Goal: Share content: Share content

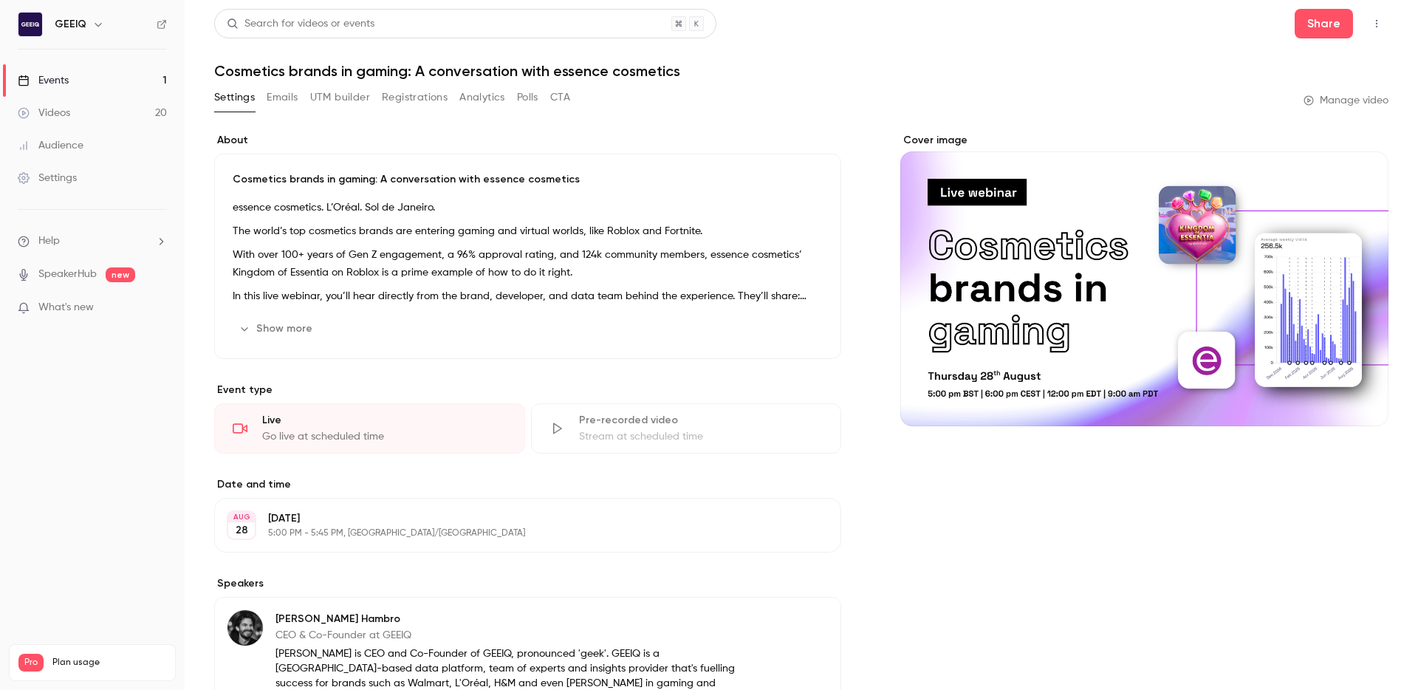
click at [101, 74] on link "Events 1" at bounding box center [92, 80] width 185 height 32
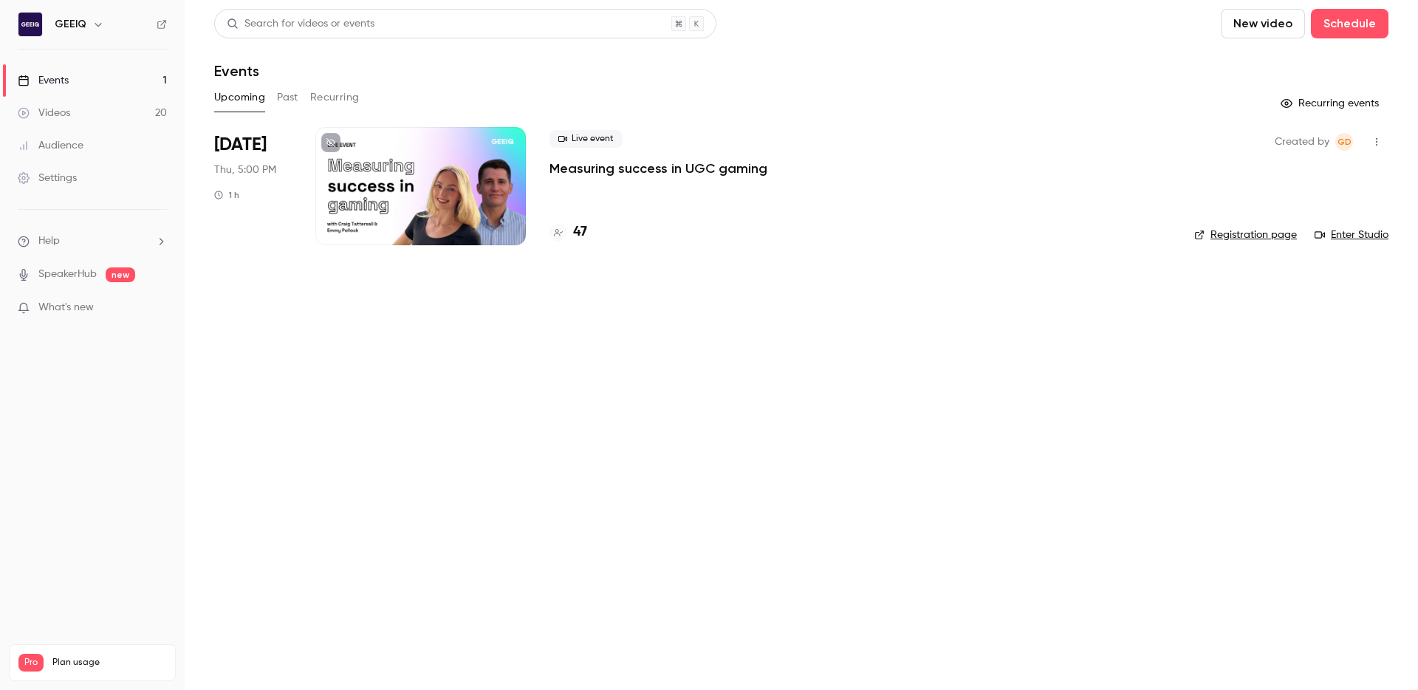
click at [633, 168] on p "Measuring success in UGC gaming" at bounding box center [658, 169] width 218 height 18
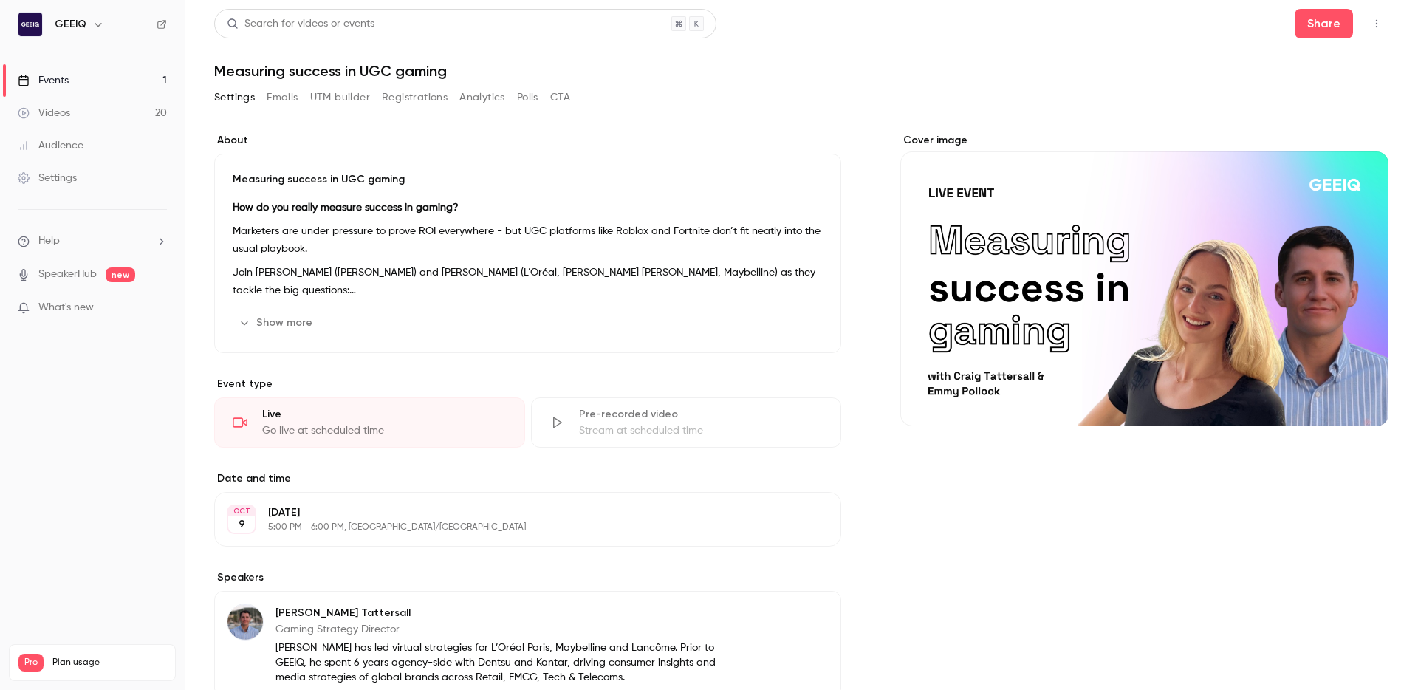
click at [283, 100] on button "Emails" at bounding box center [282, 98] width 31 height 24
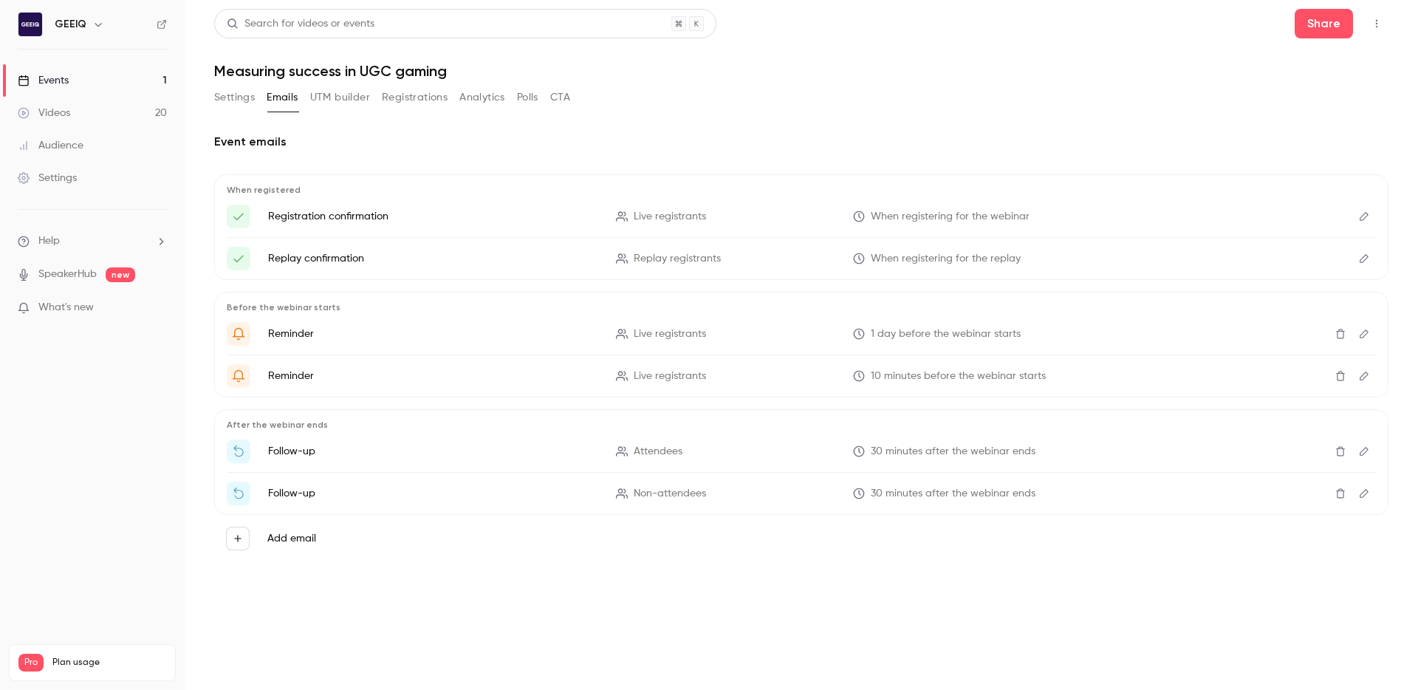
click at [331, 108] on button "UTM builder" at bounding box center [340, 98] width 60 height 24
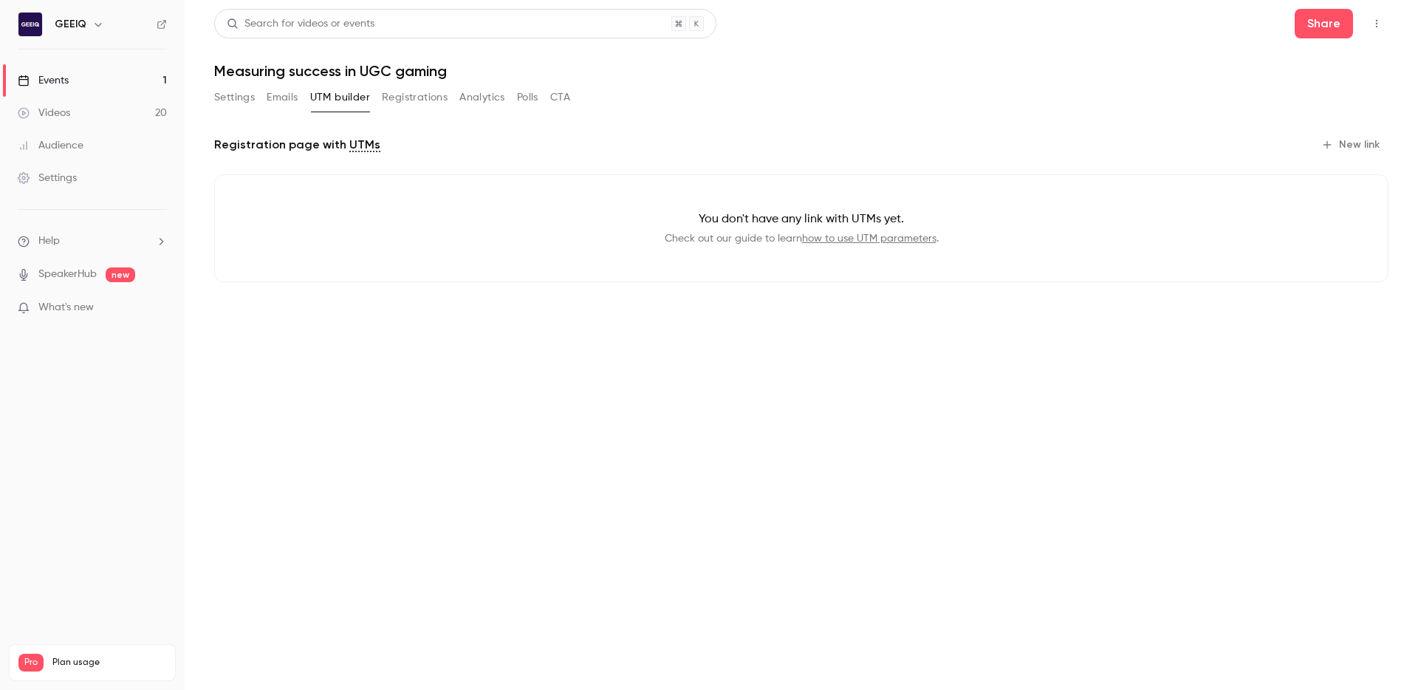
click at [408, 102] on button "Registrations" at bounding box center [415, 98] width 66 height 24
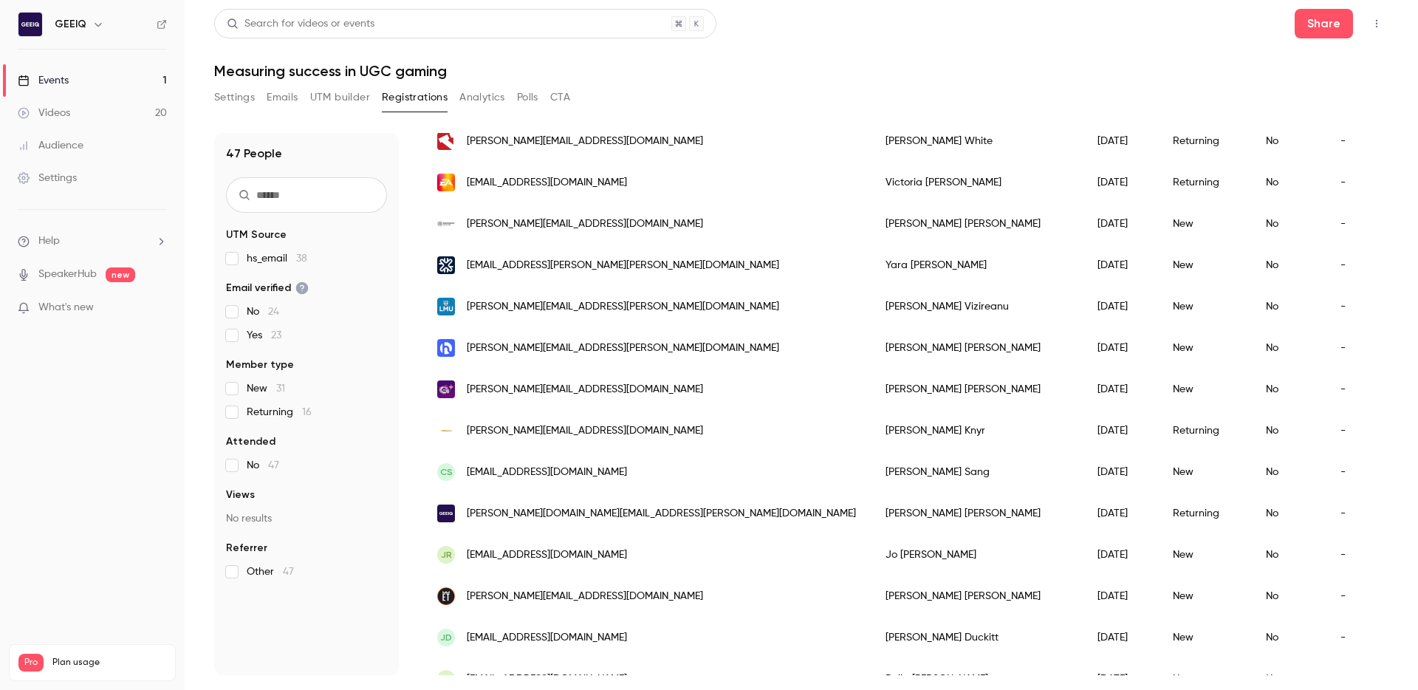
scroll to position [1543, 0]
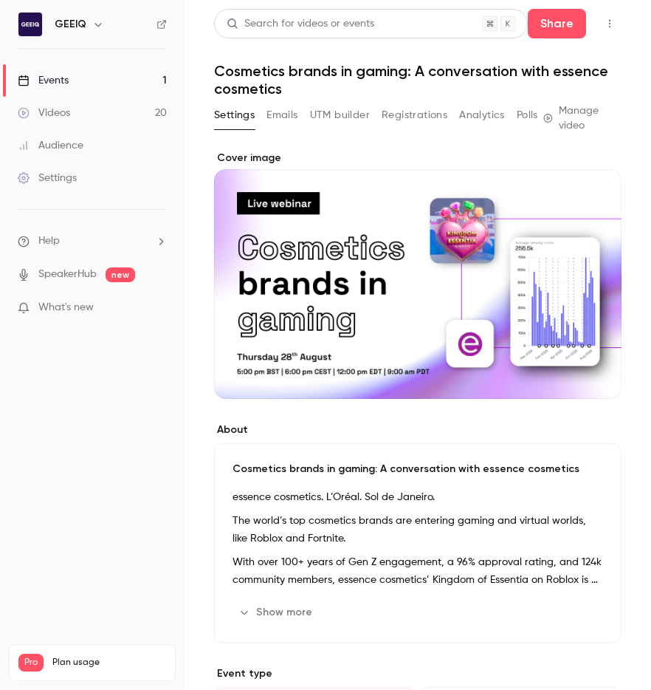
click at [122, 74] on link "Events 1" at bounding box center [92, 80] width 185 height 32
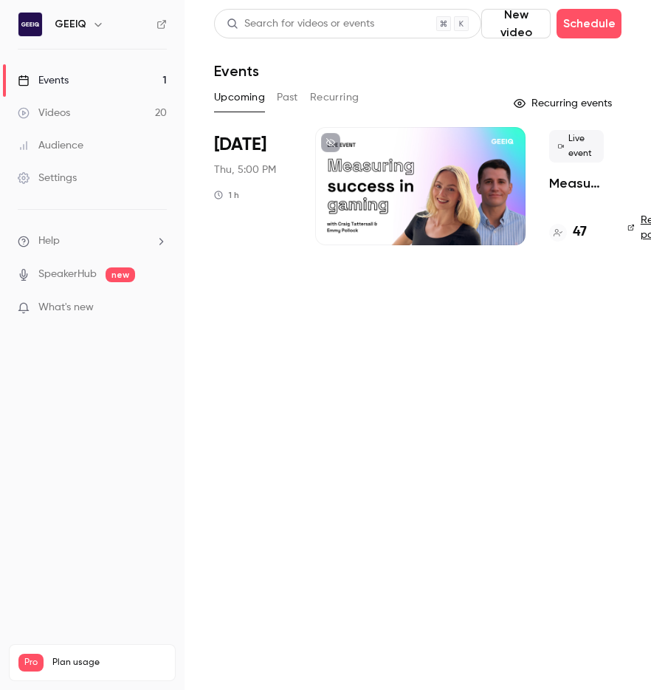
click at [569, 192] on div "Live event Measuring success in UGC gaming 47" at bounding box center [576, 186] width 55 height 118
click at [574, 182] on p "Measuring success in UGC gaming" at bounding box center [576, 183] width 55 height 18
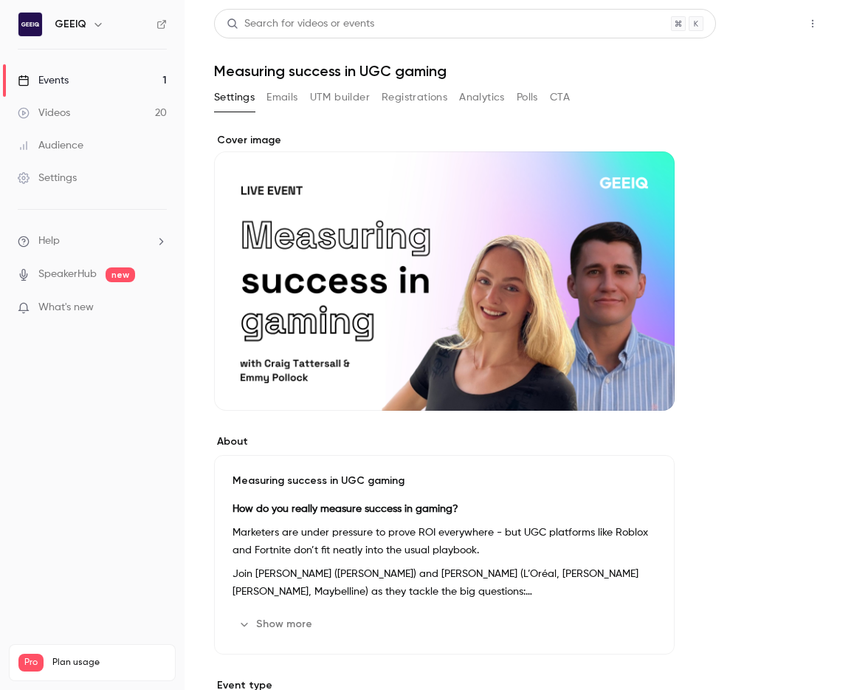
click at [651, 34] on button "Share" at bounding box center [760, 24] width 58 height 30
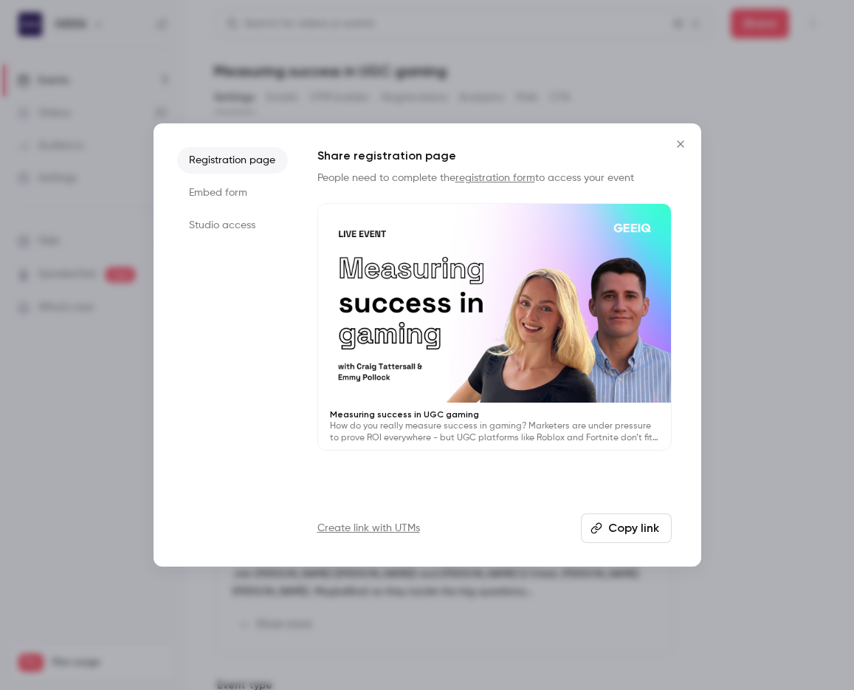
drag, startPoint x: 633, startPoint y: 526, endPoint x: 779, endPoint y: 467, distance: 157.7
click at [633, 526] on button "Copy link" at bounding box center [626, 528] width 91 height 30
click at [373, 27] on div at bounding box center [427, 345] width 854 height 690
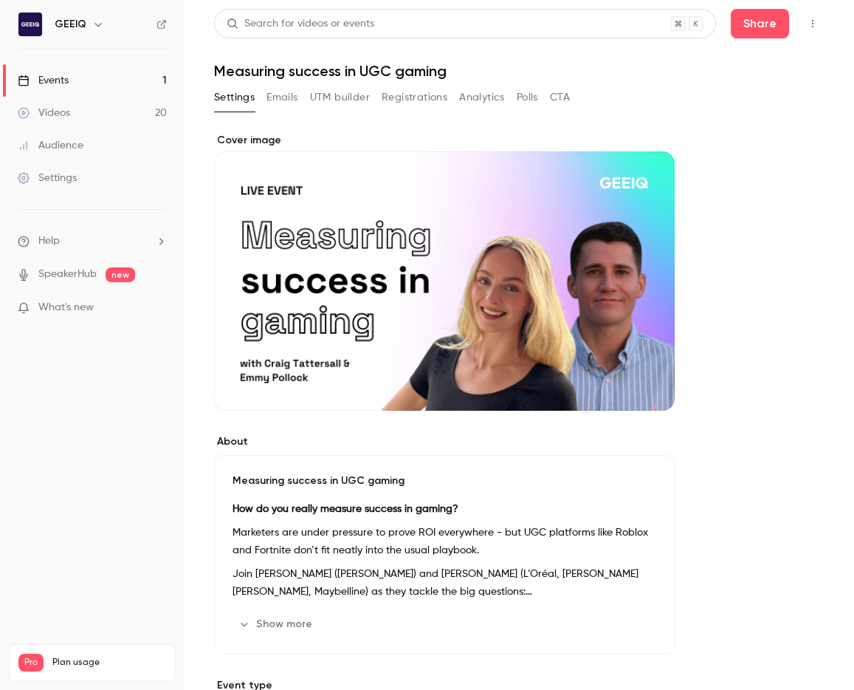
drag, startPoint x: 718, startPoint y: 165, endPoint x: 835, endPoint y: 214, distance: 127.4
